Goal: Share content

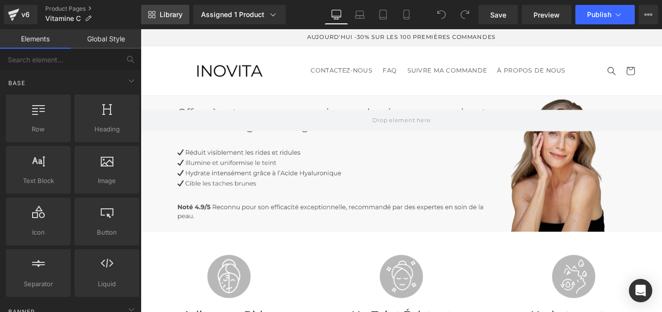
click at [170, 11] on span "Library" at bounding box center [171, 14] width 23 height 9
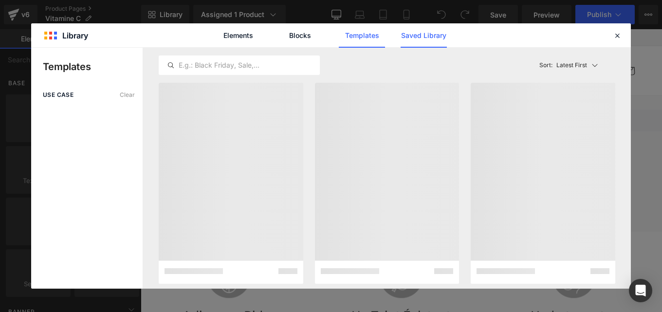
click at [422, 35] on link "Saved Library" at bounding box center [424, 35] width 46 height 24
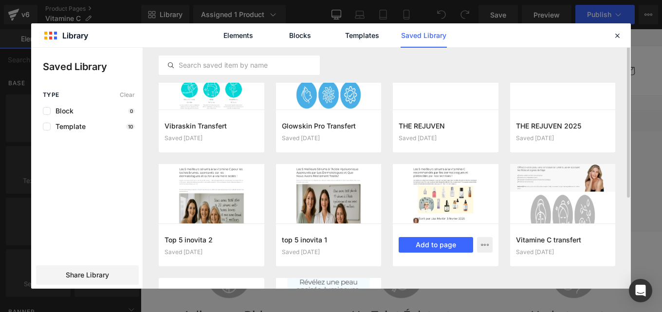
scroll to position [16, 0]
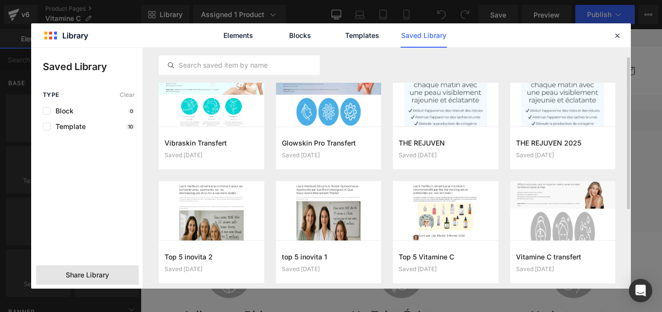
click at [75, 271] on span "Share Library" at bounding box center [87, 275] width 43 height 10
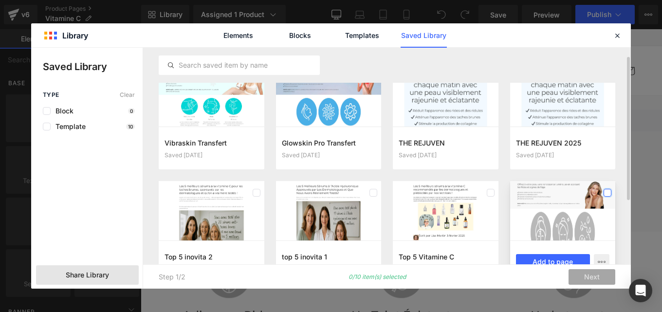
click at [609, 192] on label at bounding box center [607, 193] width 8 height 8
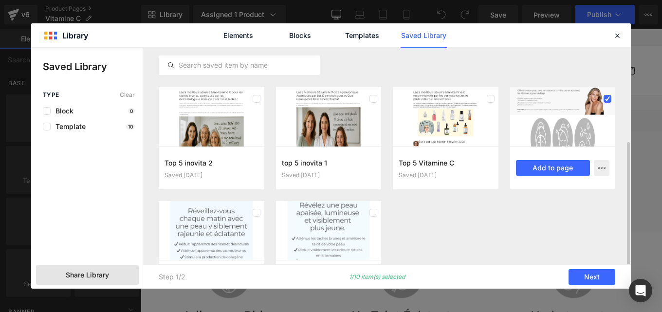
scroll to position [108, 0]
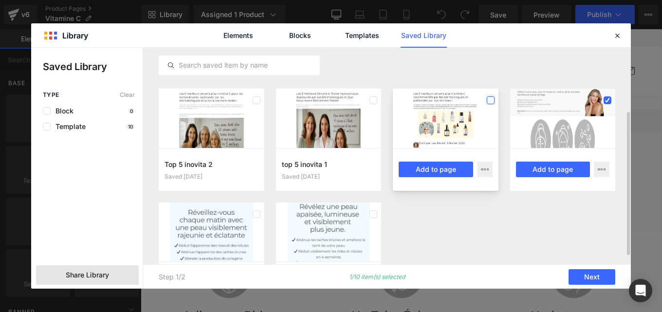
click at [490, 102] on label at bounding box center [491, 100] width 8 height 8
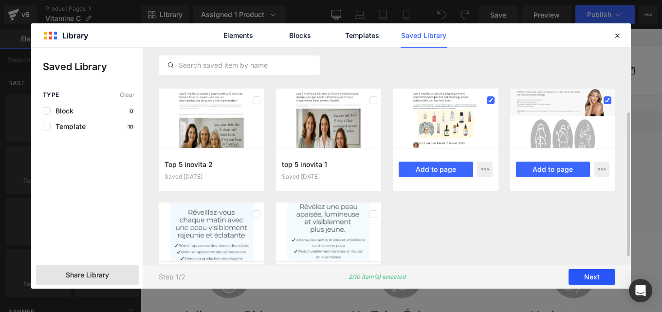
click at [589, 280] on button "Next" at bounding box center [591, 277] width 47 height 16
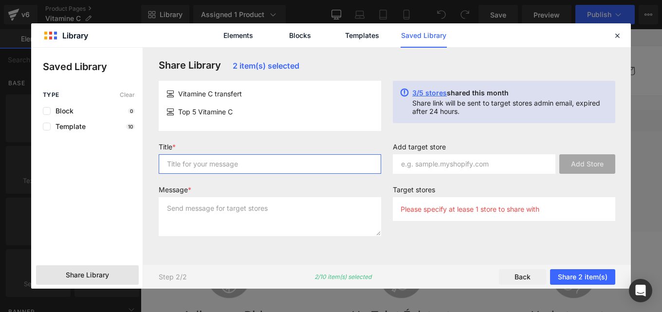
click at [240, 159] on input "text" at bounding box center [270, 163] width 222 height 19
type input "p"
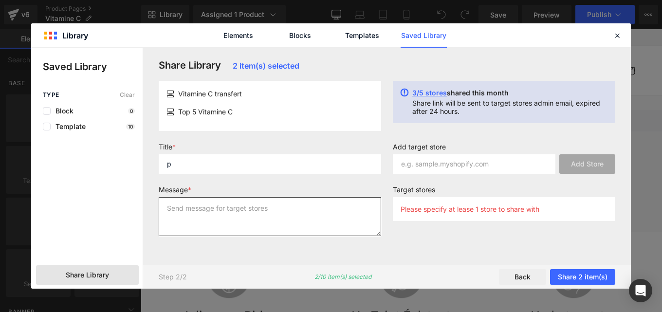
click at [208, 228] on textarea at bounding box center [270, 216] width 222 height 39
type textarea "p"
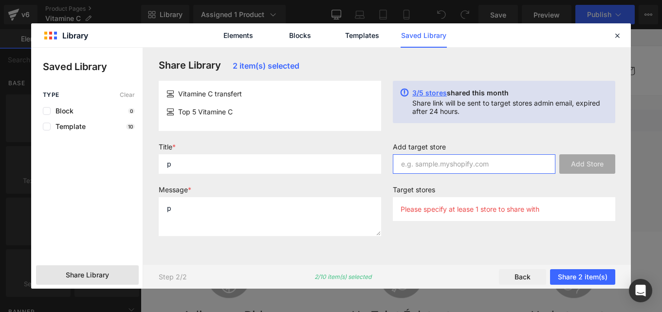
click at [420, 163] on input "text" at bounding box center [474, 163] width 163 height 19
paste input "zcp03y-52"
type input "zcp03y-52"
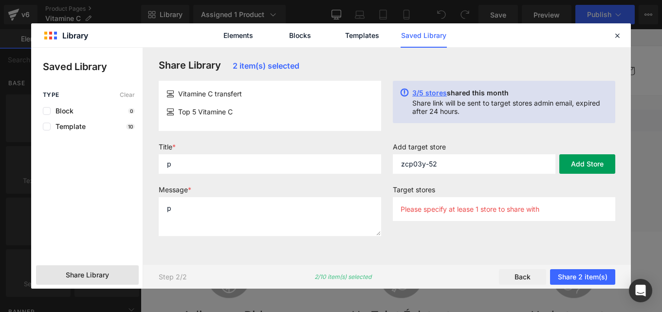
click at [575, 167] on button "Add Store" at bounding box center [587, 163] width 56 height 19
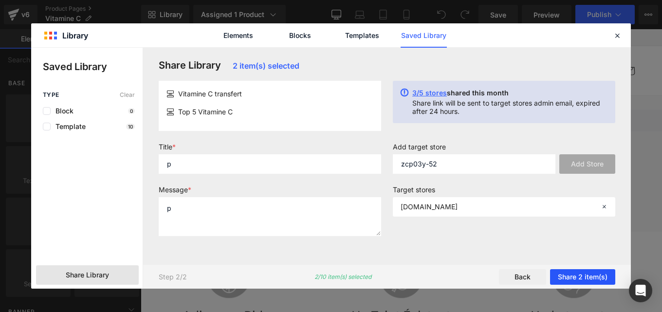
click at [575, 277] on button "Share 2 item(s)" at bounding box center [582, 277] width 65 height 16
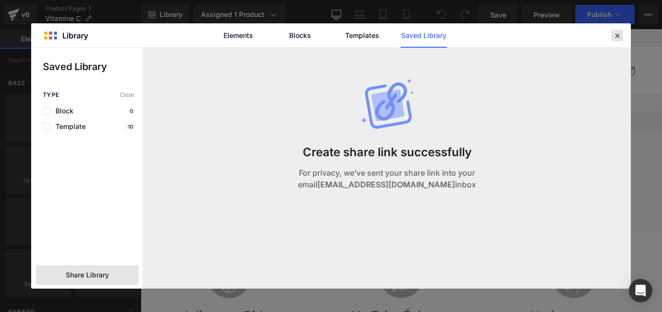
click at [613, 38] on icon at bounding box center [617, 35] width 9 height 9
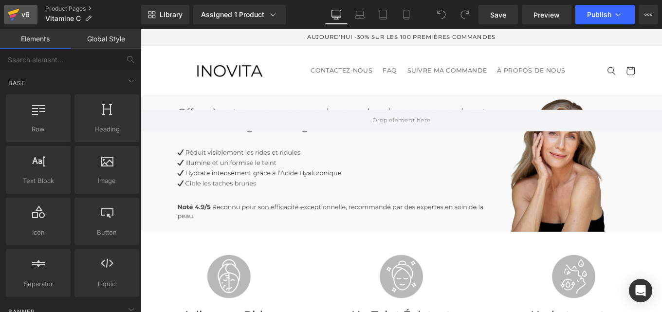
click at [25, 18] on div "v6" at bounding box center [25, 14] width 12 height 13
